Goal: Transaction & Acquisition: Purchase product/service

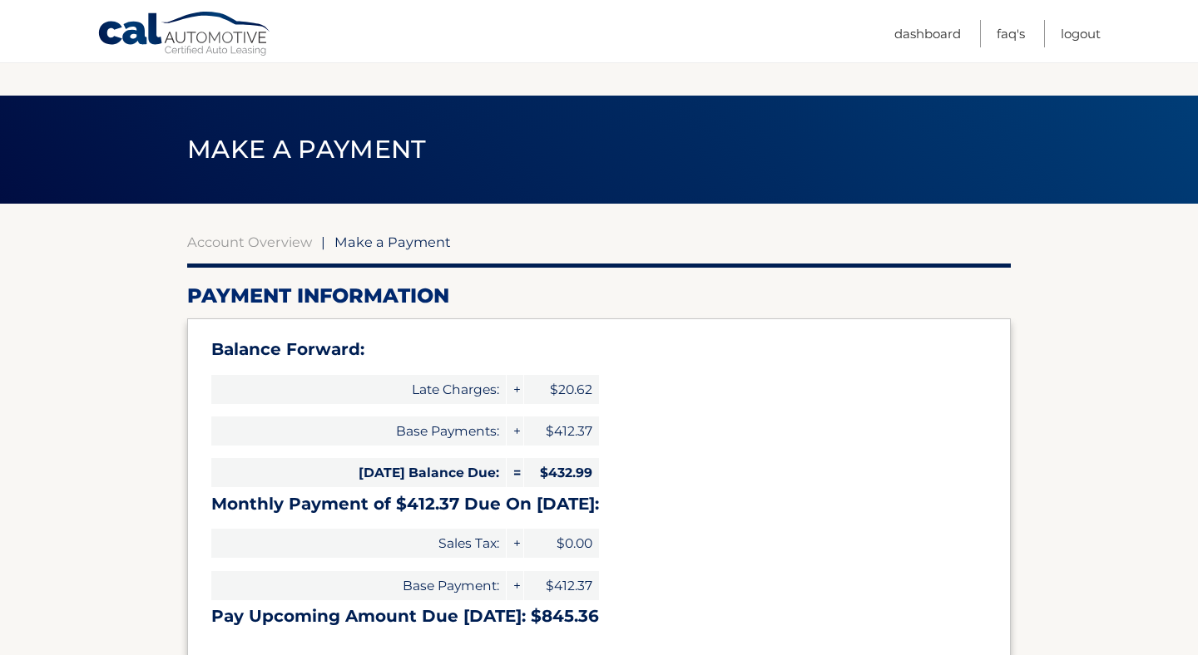
select select "NzIyMTFkZDgtMjIzZC00NTRkLWE0NGItMzJlMjg0ZTNjOWM3"
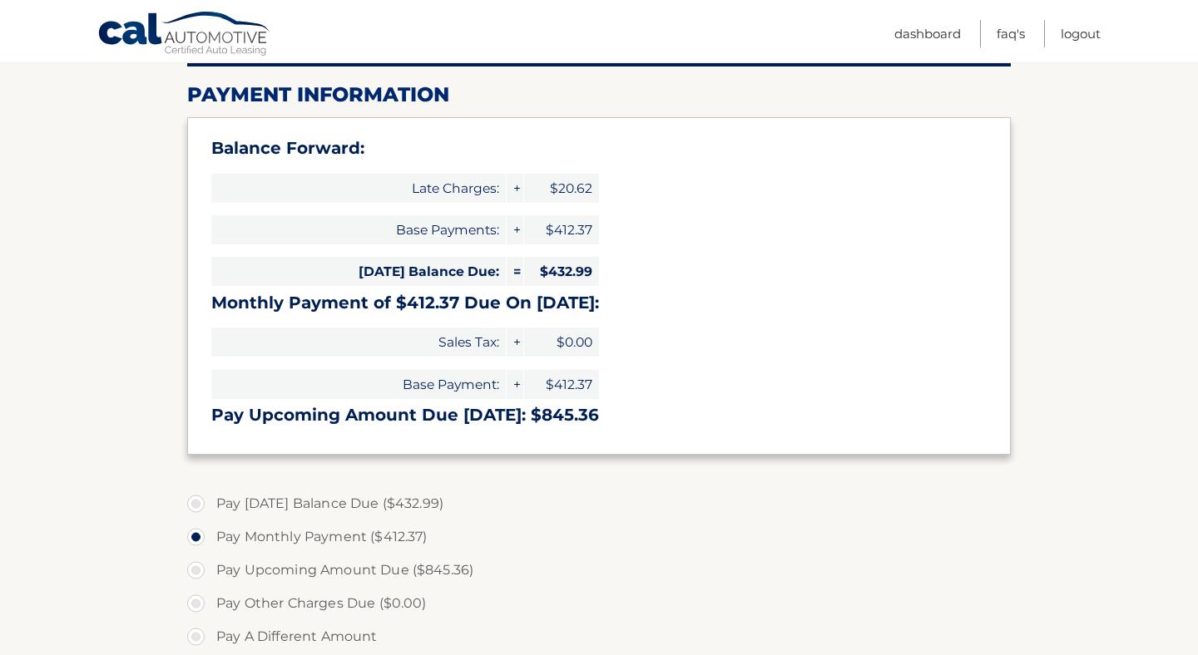
scroll to position [202, 0]
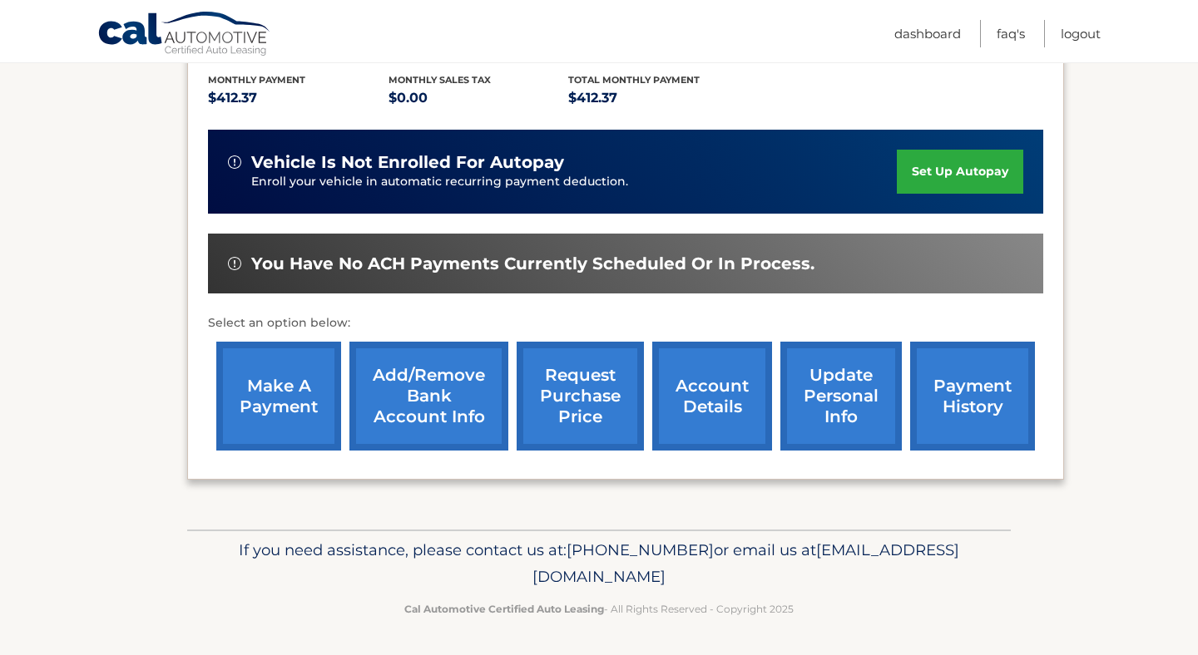
scroll to position [349, 0]
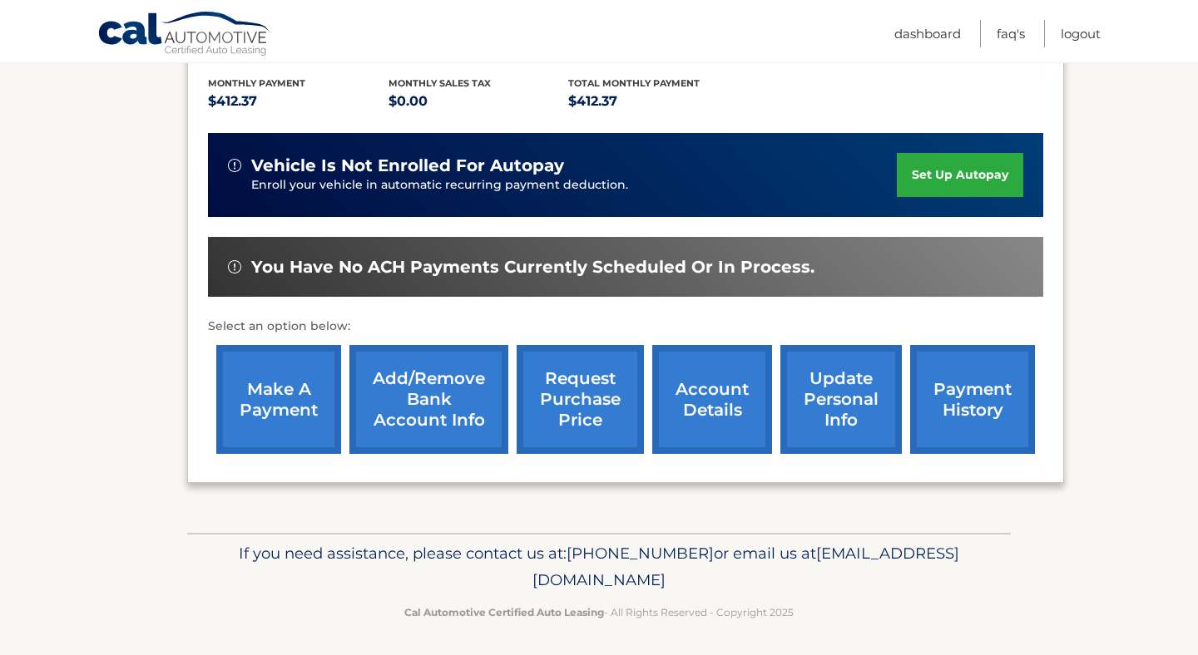
click at [970, 423] on link "payment history" at bounding box center [972, 399] width 125 height 109
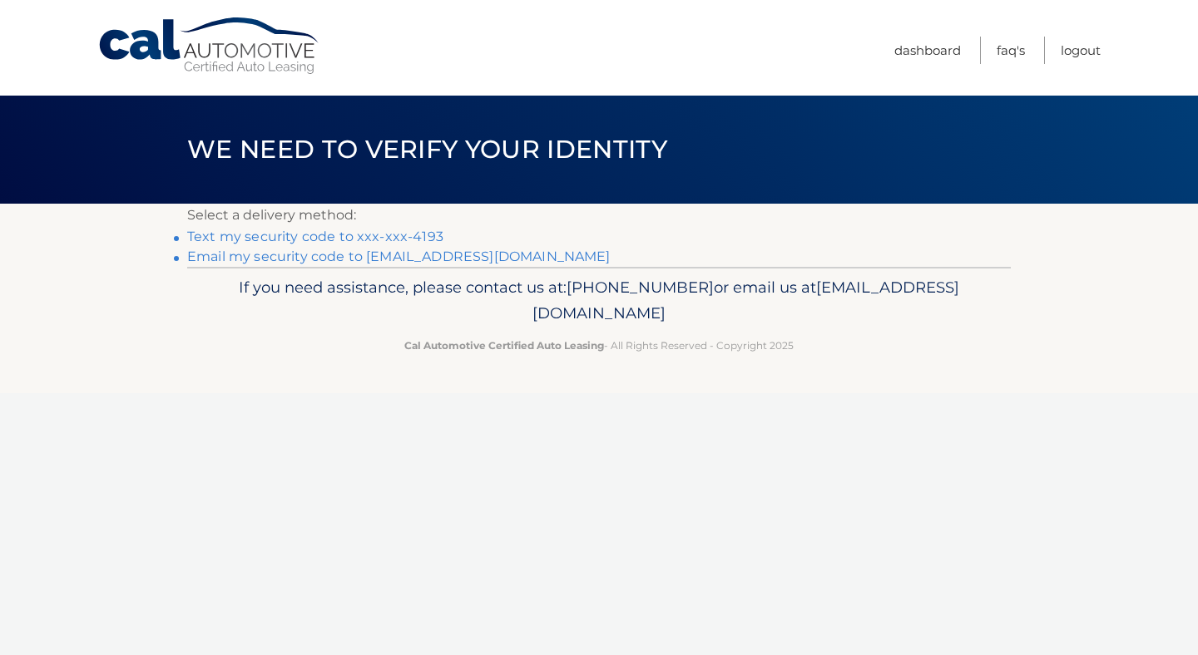
click at [399, 235] on link "Text my security code to xxx-xxx-4193" at bounding box center [315, 237] width 256 height 16
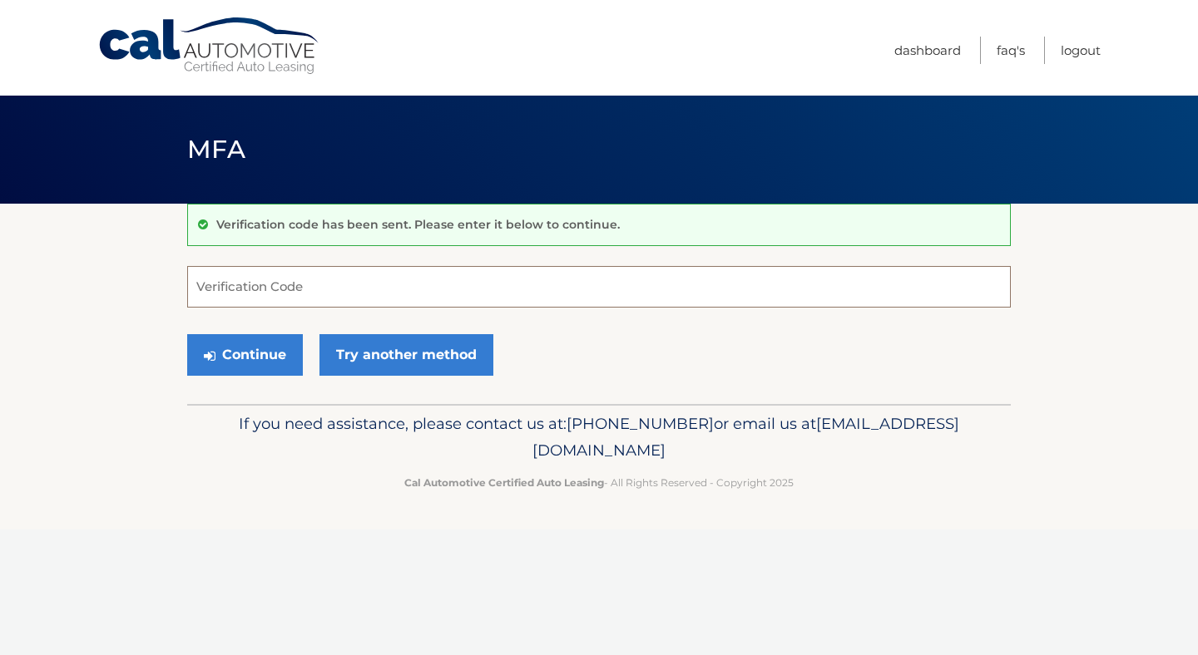
click at [233, 284] on input "Verification Code" at bounding box center [599, 287] width 824 height 42
type input "070985"
click at [250, 344] on button "Continue" at bounding box center [245, 355] width 116 height 42
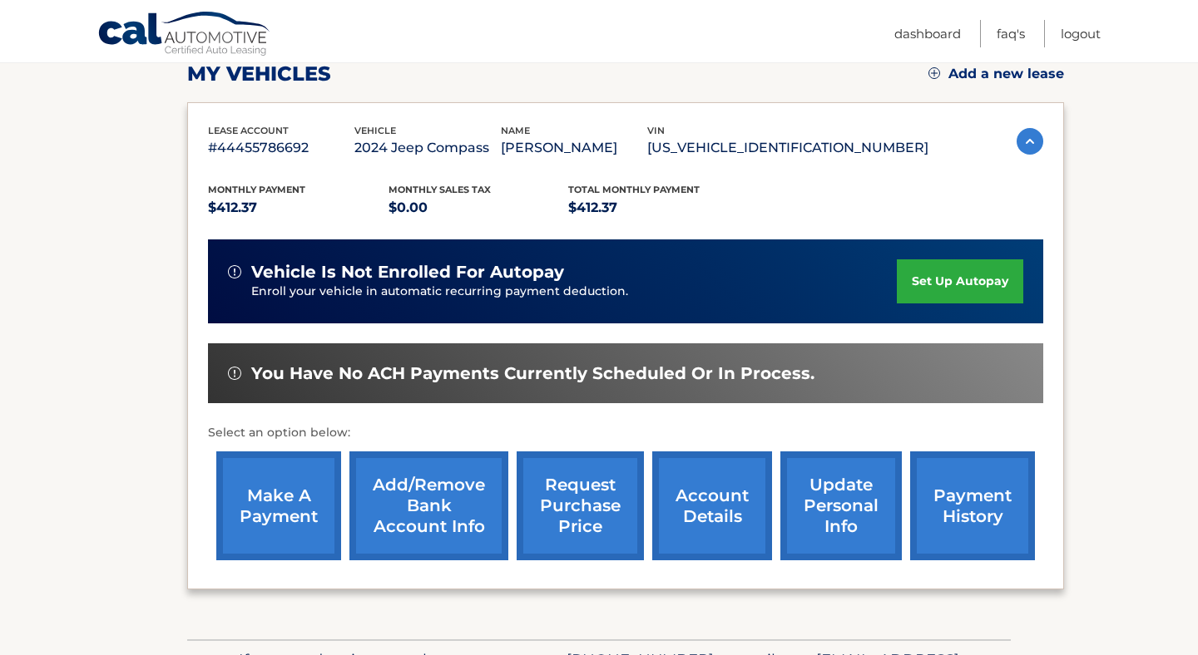
scroll to position [244, 0]
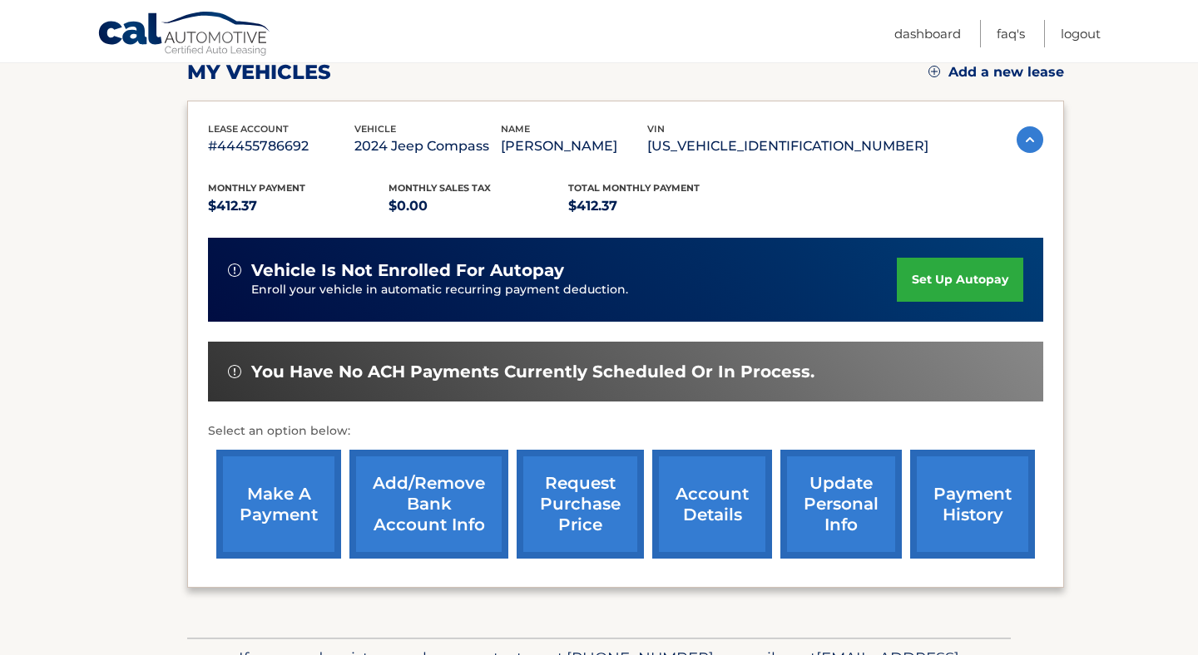
click at [270, 517] on link "make a payment" at bounding box center [278, 504] width 125 height 109
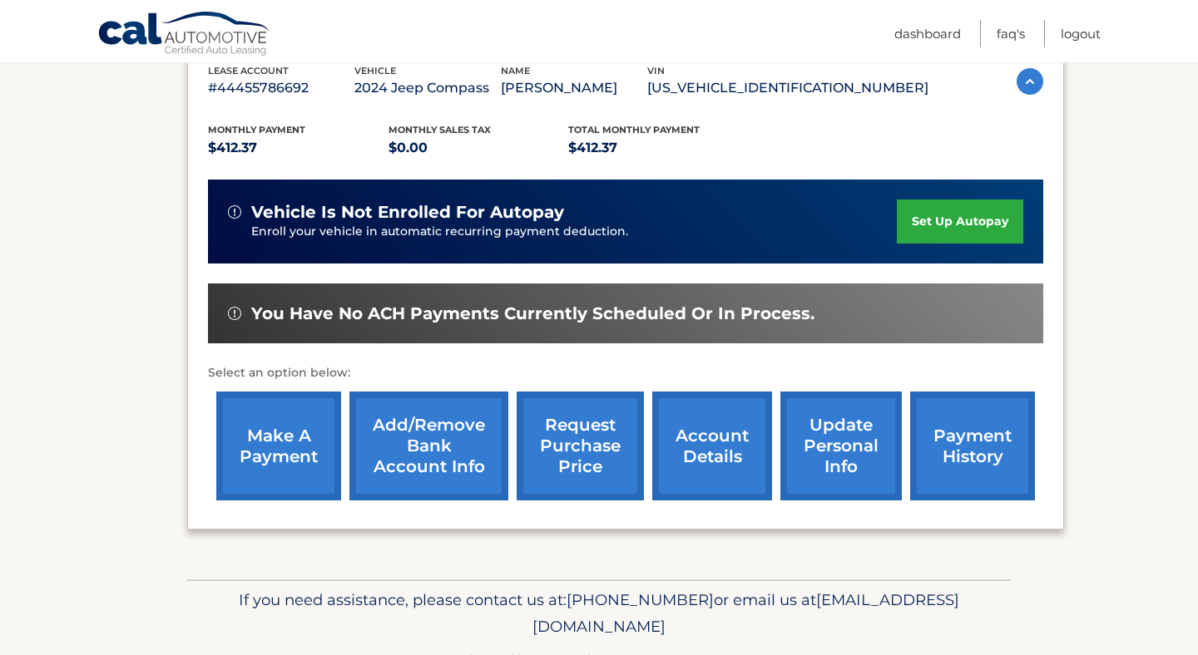
scroll to position [296, 0]
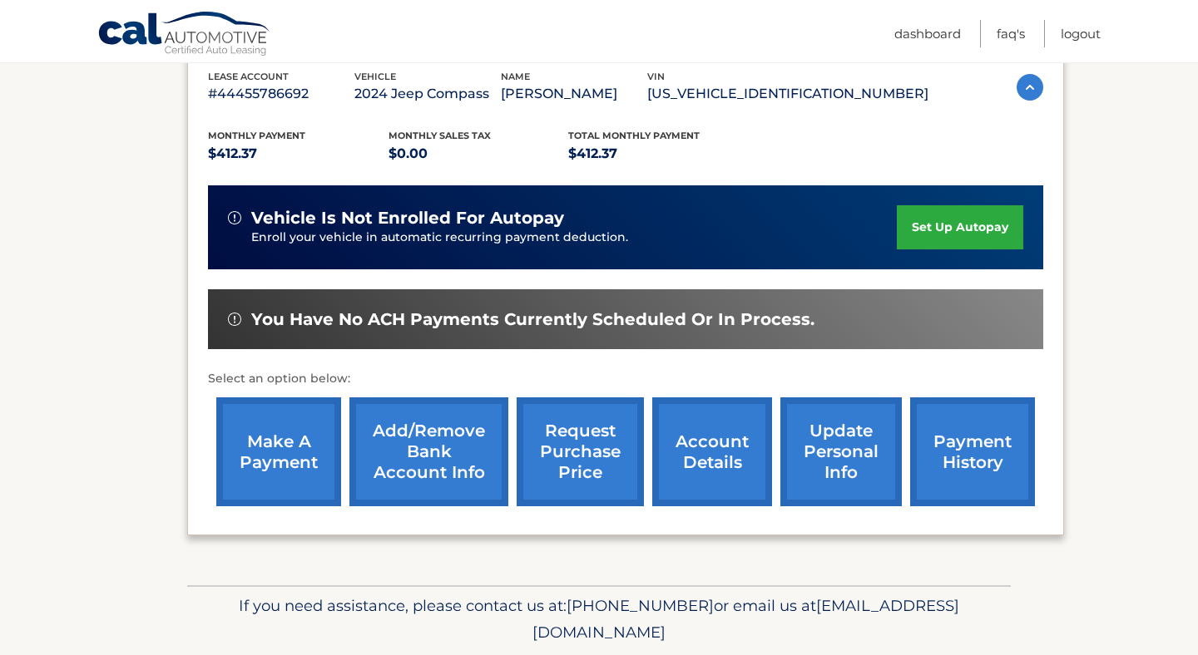
click at [264, 444] on link "make a payment" at bounding box center [278, 452] width 125 height 109
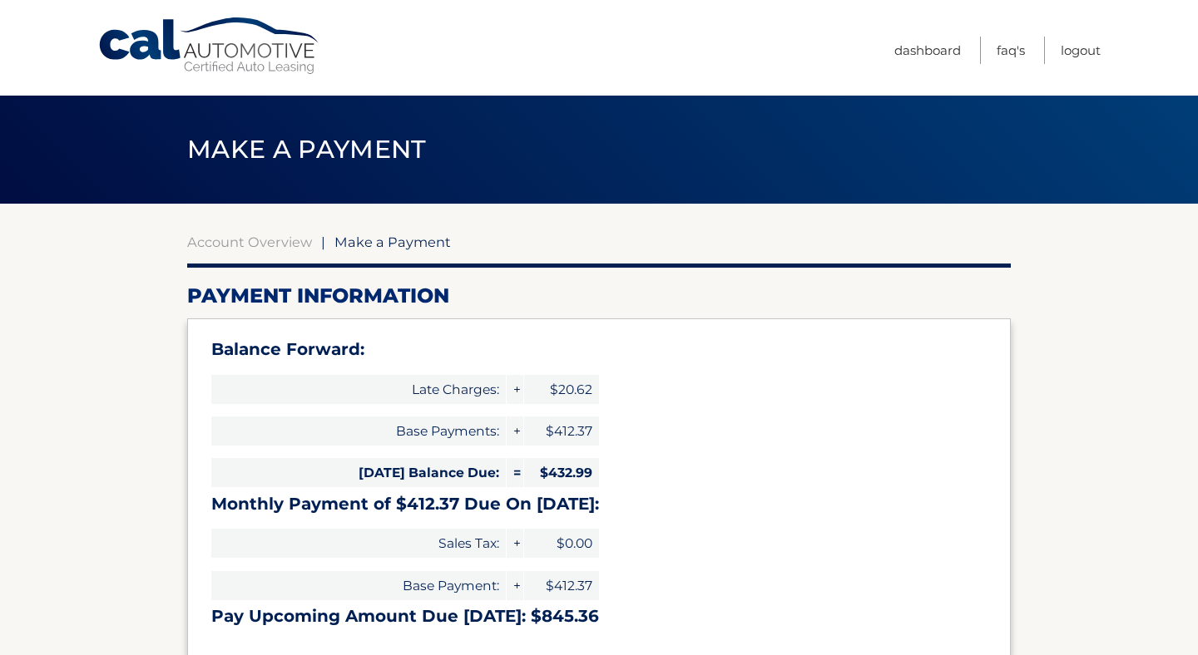
select select "NzIyMTFkZDgtMjIzZC00NTRkLWE0NGItMzJlMjg0ZTNjOWM3"
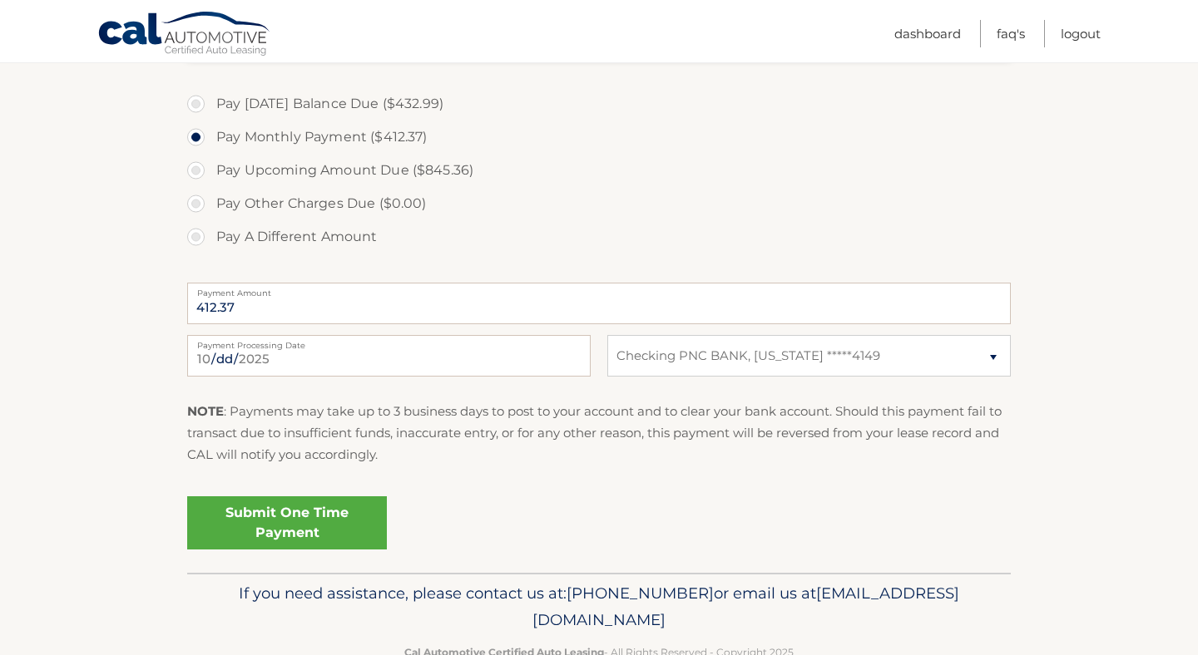
scroll to position [608, 0]
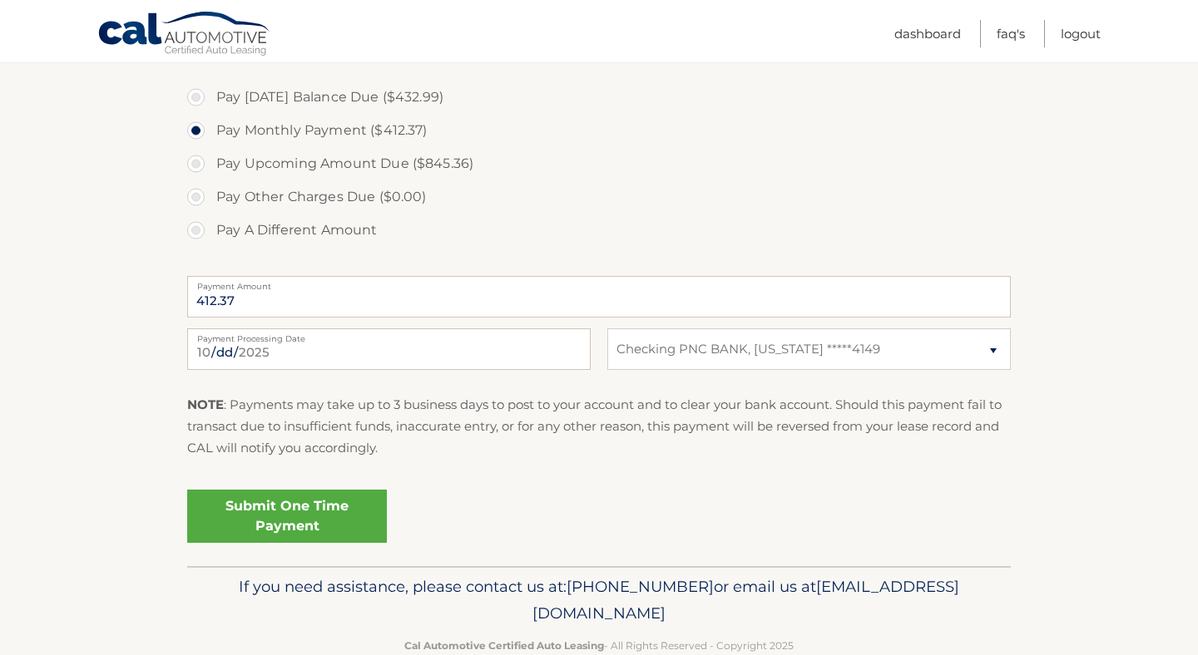
click at [299, 503] on link "Submit One Time Payment" at bounding box center [287, 516] width 200 height 53
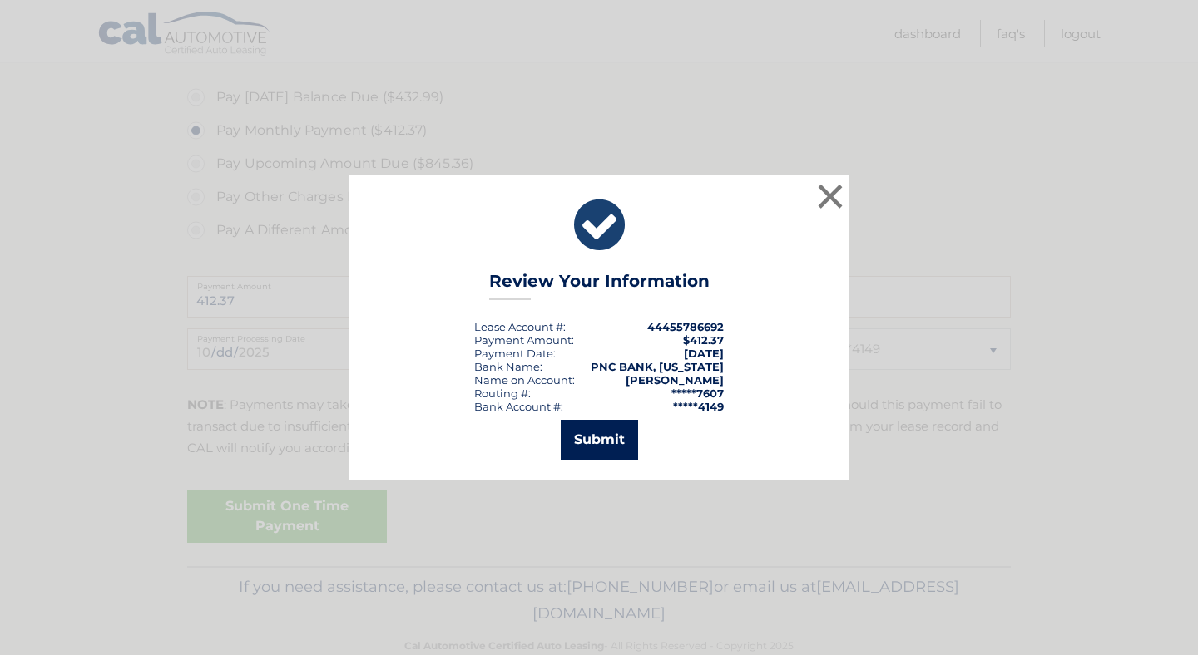
click at [606, 435] on button "Submit" at bounding box center [599, 440] width 77 height 40
